Goal: Information Seeking & Learning: Learn about a topic

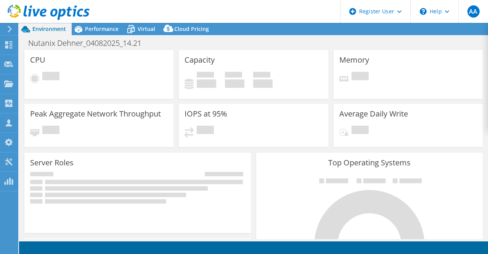
select select "EUFrankfurt"
select select "USD"
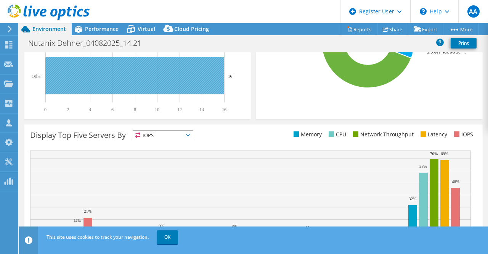
scroll to position [267, 0]
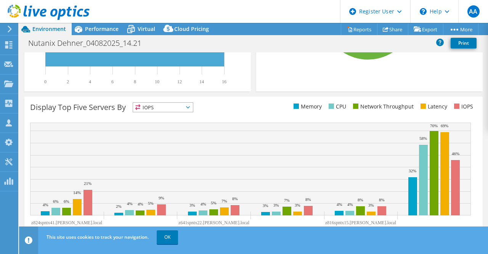
click at [180, 107] on span "IOPS" at bounding box center [163, 107] width 60 height 9
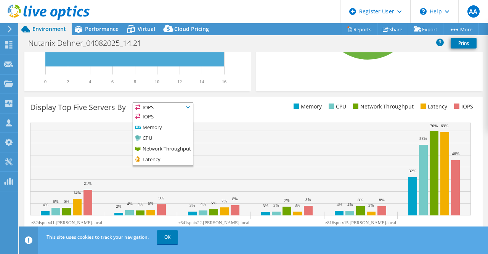
click at [180, 107] on span "IOPS" at bounding box center [163, 107] width 60 height 9
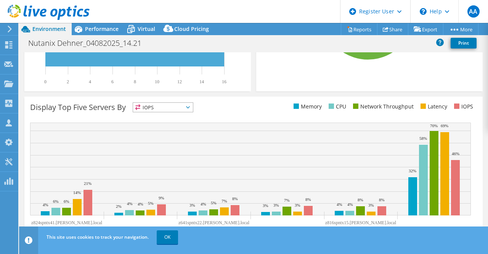
click at [180, 103] on span "IOPS" at bounding box center [163, 107] width 60 height 9
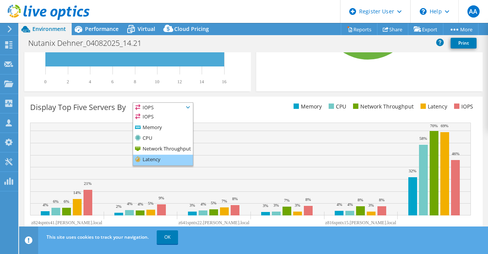
click at [159, 158] on li "Latency" at bounding box center [163, 159] width 60 height 11
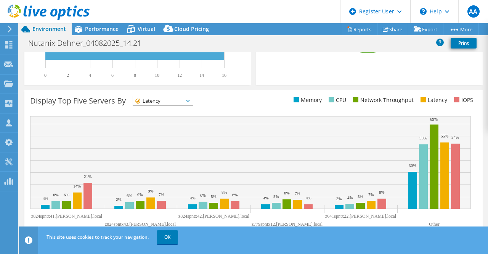
scroll to position [276, 0]
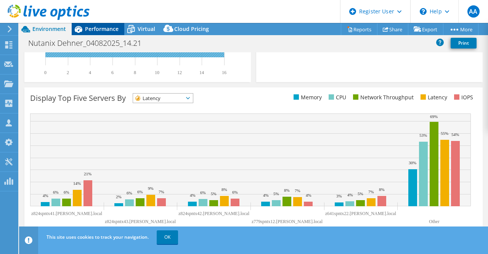
click at [88, 26] on span "Performance" at bounding box center [102, 28] width 34 height 7
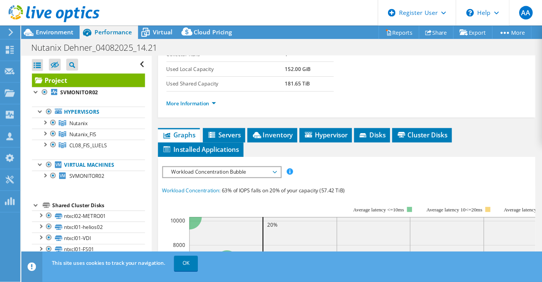
scroll to position [191, 0]
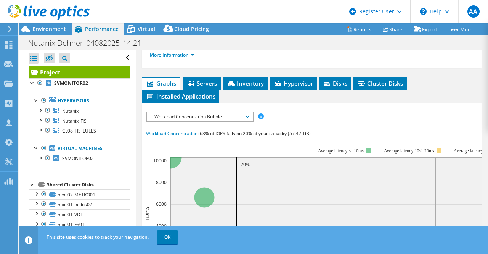
click at [240, 121] on span "Workload Concentration Bubble" at bounding box center [200, 116] width 98 height 9
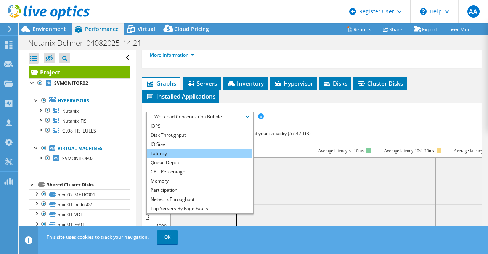
click at [185, 158] on li "Latency" at bounding box center [200, 153] width 106 height 9
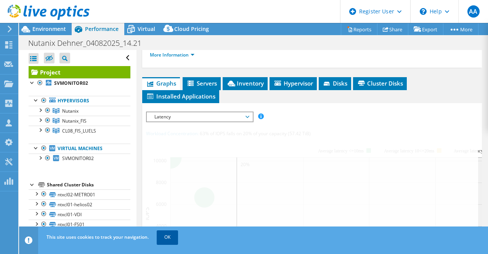
click at [168, 237] on link "OK" at bounding box center [167, 237] width 21 height 14
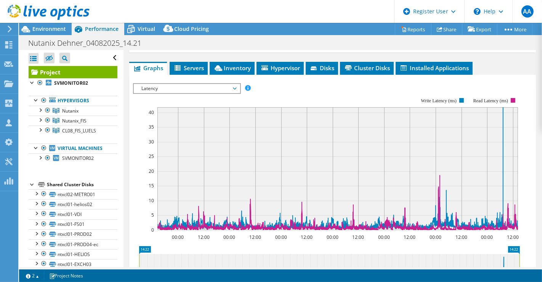
scroll to position [275, 0]
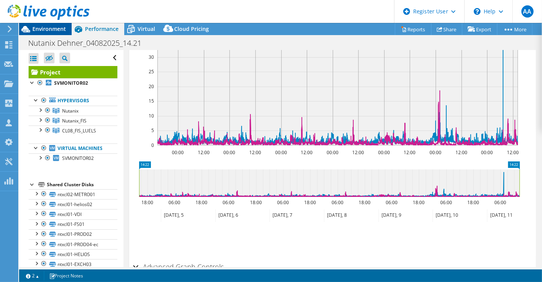
click at [42, 25] on span "Environment" at bounding box center [49, 28] width 34 height 7
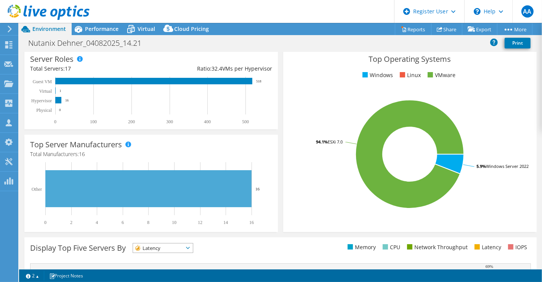
scroll to position [85, 0]
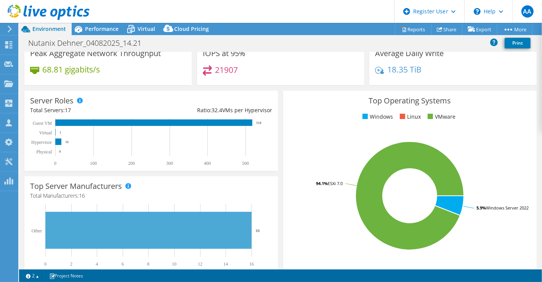
drag, startPoint x: 96, startPoint y: 26, endPoint x: 132, endPoint y: 136, distance: 115.8
click at [96, 26] on span "Performance" at bounding box center [102, 28] width 34 height 7
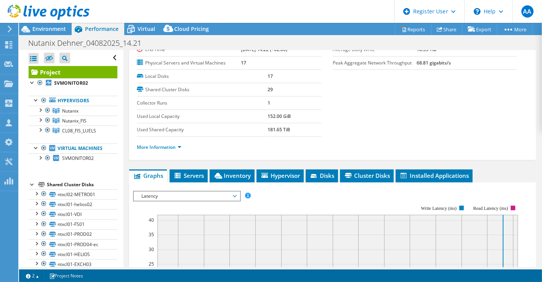
scroll to position [106, 0]
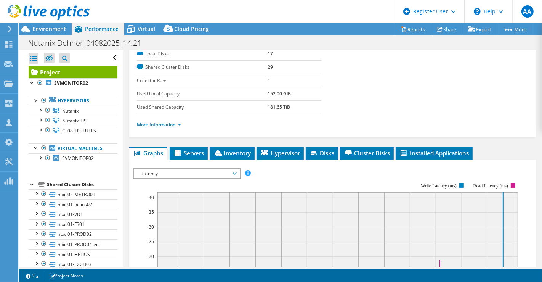
click at [195, 170] on span "Latency" at bounding box center [187, 173] width 98 height 9
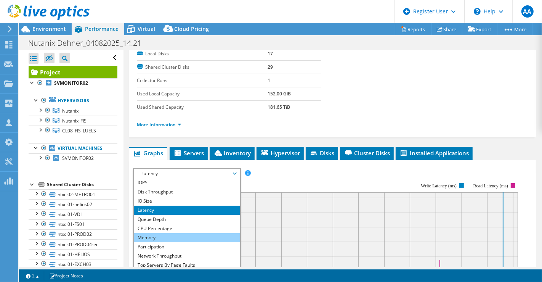
click at [169, 233] on li "Memory" at bounding box center [187, 237] width 106 height 9
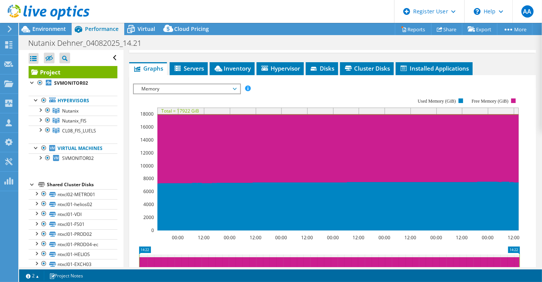
scroll to position [148, 0]
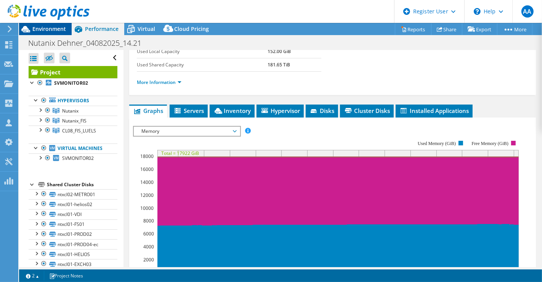
click at [35, 31] on span "Environment" at bounding box center [49, 28] width 34 height 7
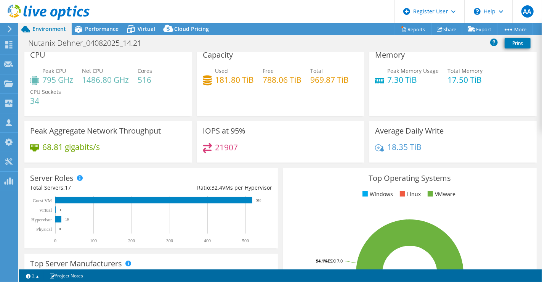
scroll to position [0, 0]
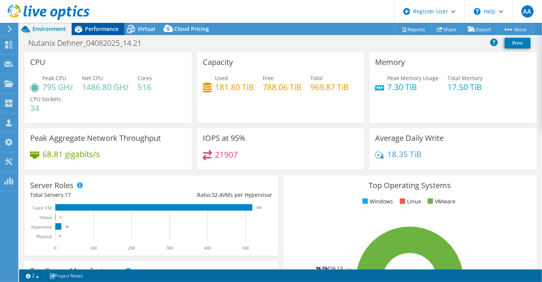
click at [102, 25] on span "Performance" at bounding box center [102, 28] width 34 height 7
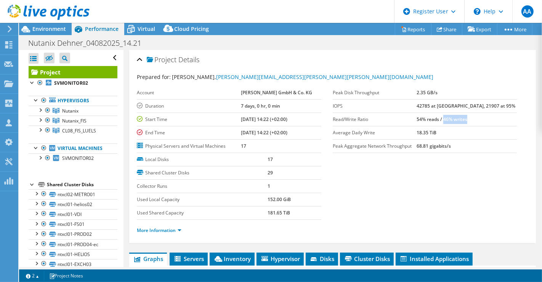
drag, startPoint x: 485, startPoint y: 119, endPoint x: 460, endPoint y: 119, distance: 24.8
click at [460, 119] on td "54% reads / 46% writes" at bounding box center [467, 119] width 100 height 13
click at [468, 118] on b "54% reads / 46% writes" at bounding box center [442, 119] width 51 height 6
drag, startPoint x: 483, startPoint y: 117, endPoint x: 460, endPoint y: 119, distance: 23.3
click at [460, 119] on b "54% reads / 46% writes" at bounding box center [442, 119] width 51 height 6
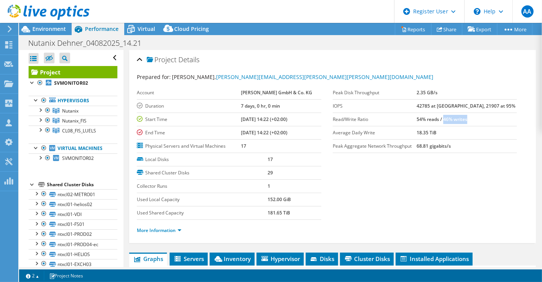
click at [465, 118] on b "54% reads / 46% writes" at bounding box center [442, 119] width 51 height 6
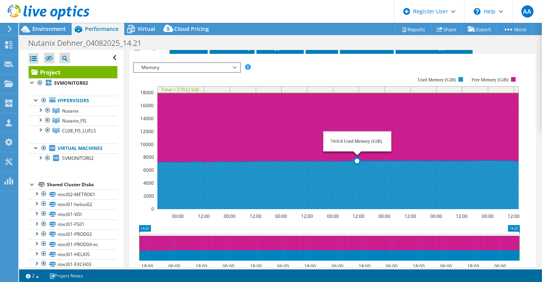
scroll to position [85, 0]
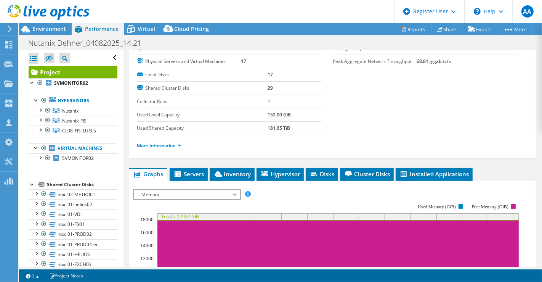
click at [200, 193] on span "Memory" at bounding box center [187, 194] width 98 height 9
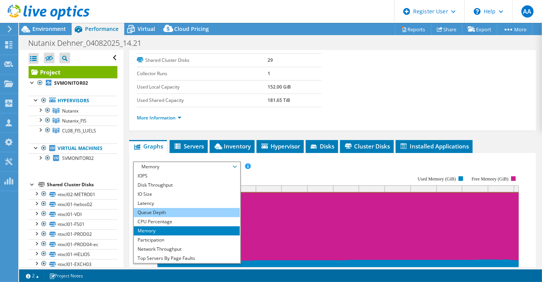
scroll to position [127, 0]
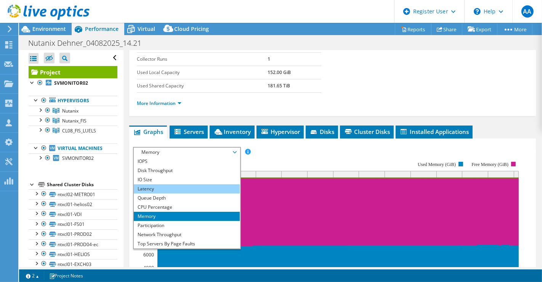
click at [184, 184] on li "Latency" at bounding box center [187, 188] width 106 height 9
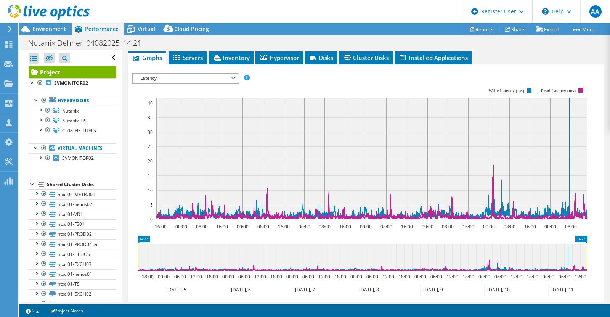
scroll to position [145, 0]
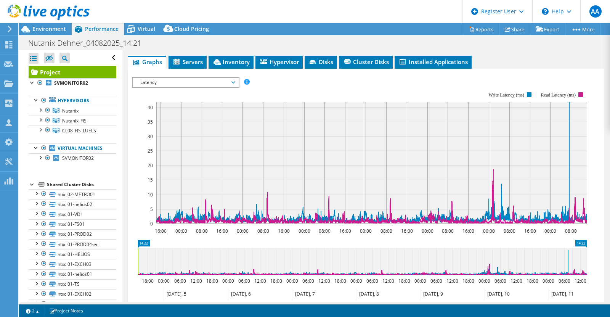
click at [198, 87] on span "Latency" at bounding box center [186, 82] width 98 height 9
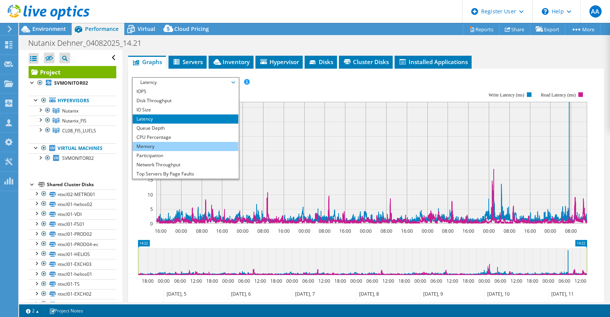
click at [175, 151] on li "Memory" at bounding box center [186, 146] width 106 height 9
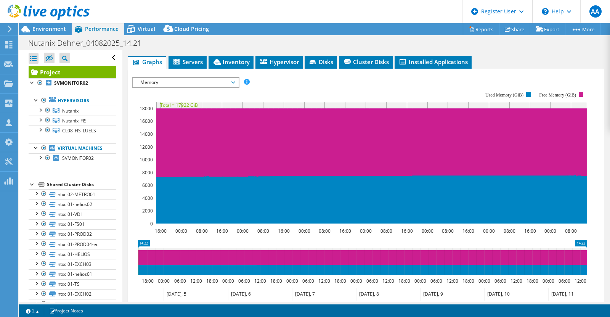
click at [153, 87] on span "Memory" at bounding box center [186, 82] width 98 height 9
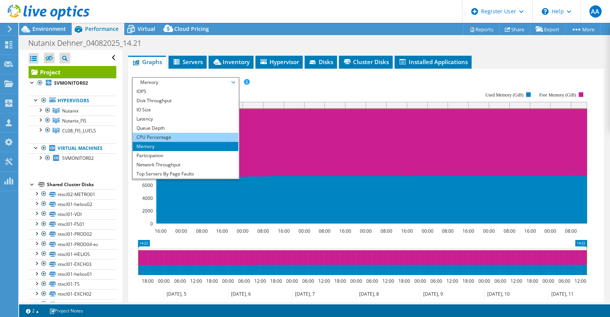
click at [158, 142] on li "CPU Percentage" at bounding box center [186, 137] width 106 height 9
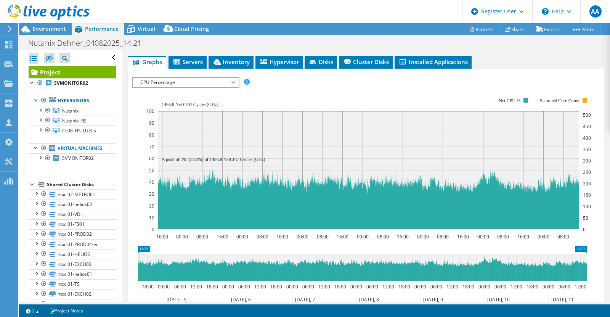
click at [196, 87] on span "CPU Percentage" at bounding box center [186, 82] width 98 height 9
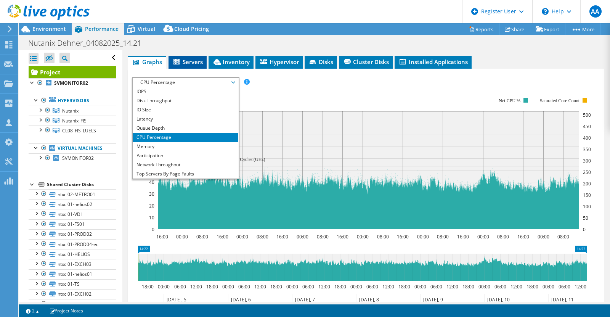
click at [189, 66] on span "Servers" at bounding box center [187, 62] width 31 height 8
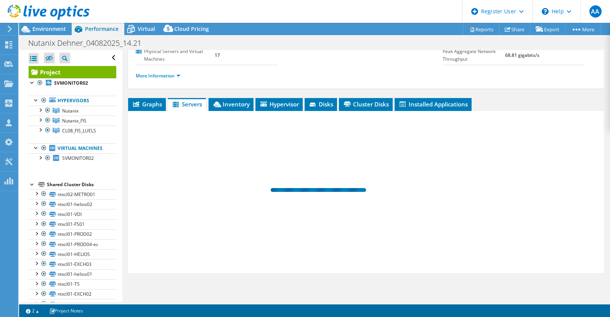
scroll to position [111, 0]
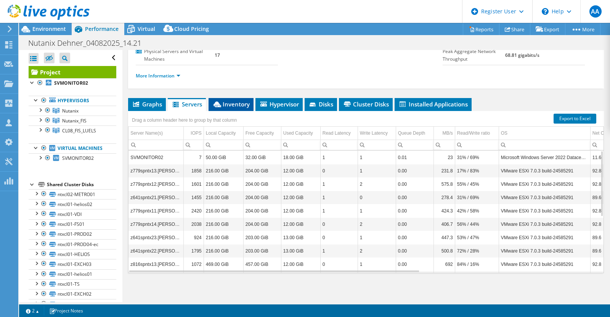
click at [235, 105] on span "Inventory" at bounding box center [230, 104] width 37 height 8
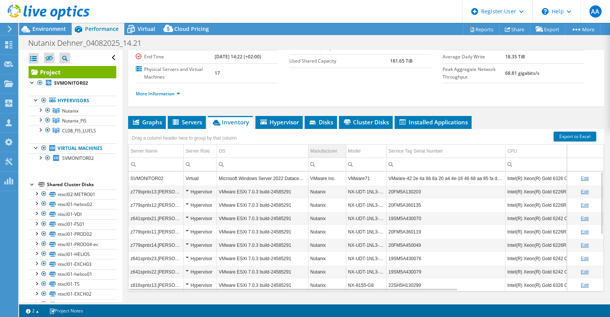
scroll to position [95, 0]
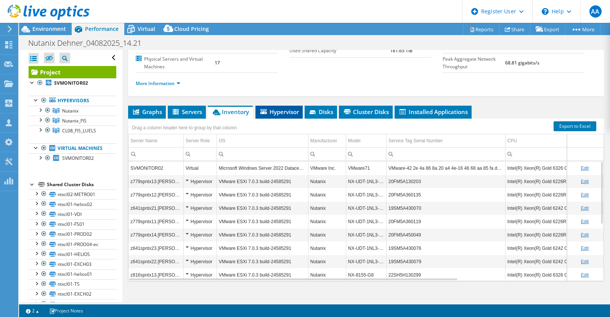
click at [285, 116] on span "Hypervisor" at bounding box center [279, 112] width 40 height 8
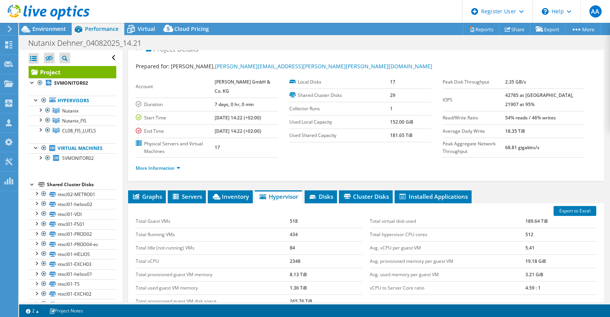
scroll to position [0, 0]
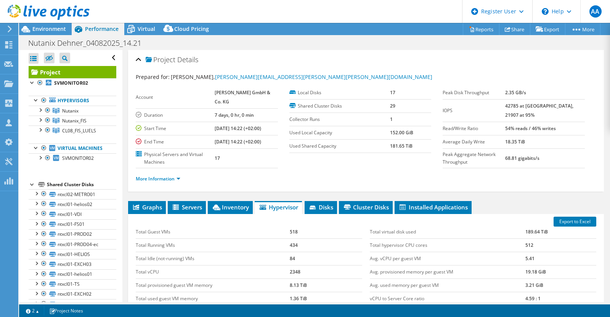
click at [136, 19] on header "AA Dell User [PERSON_NAME] [PERSON_NAME][EMAIL_ADDRESS][DOMAIN_NAME] Dell My Pr…" at bounding box center [305, 11] width 610 height 23
click at [137, 25] on icon at bounding box center [130, 29] width 13 height 13
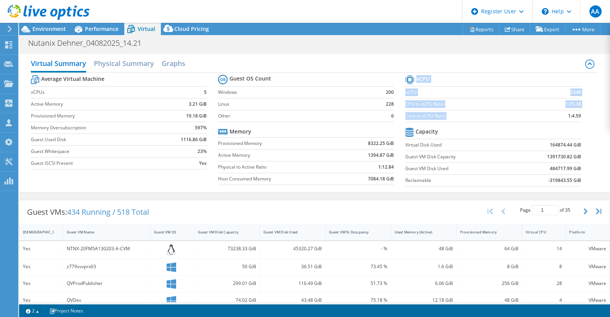
drag, startPoint x: 576, startPoint y: 114, endPoint x: 556, endPoint y: 114, distance: 19.8
click at [488, 114] on section "vCPU vCPU 2348 CPU to vCPU Ratio 1:73.38 Core to vCPU Ratio 1:4.59 Capacity Vir…" at bounding box center [498, 131] width 187 height 117
